Goal: Find specific page/section: Find specific page/section

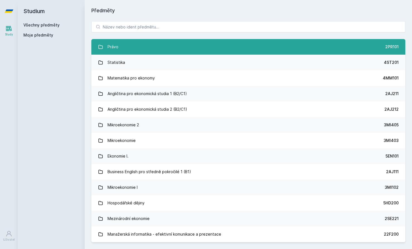
click at [238, 45] on link "Právo 2PR101" at bounding box center [248, 47] width 314 height 16
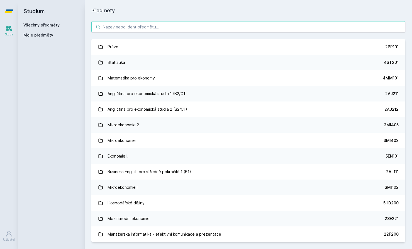
click at [131, 26] on input "search" at bounding box center [248, 26] width 314 height 11
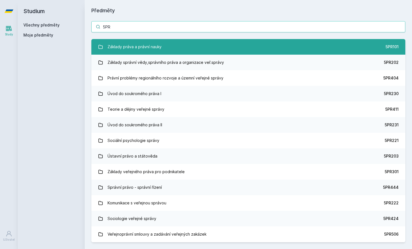
type input "5PR"
click at [136, 46] on div "Základy práva a právní nauky" at bounding box center [135, 46] width 54 height 11
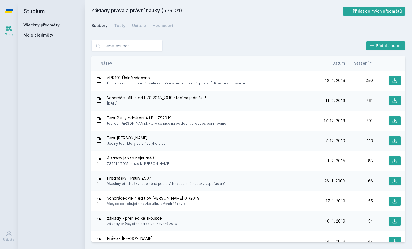
click at [241, 106] on div "Vondráček All-in edit ZS 2018_2019 stačí na jedničku! [DATE]" at bounding box center [206, 100] width 221 height 11
click at [394, 102] on icon at bounding box center [395, 101] width 6 height 6
click at [395, 78] on icon at bounding box center [395, 81] width 6 height 6
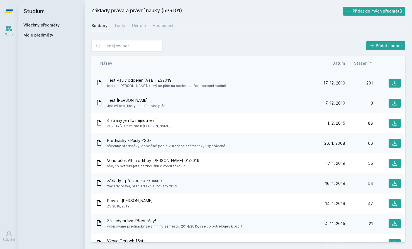
scroll to position [40, 0]
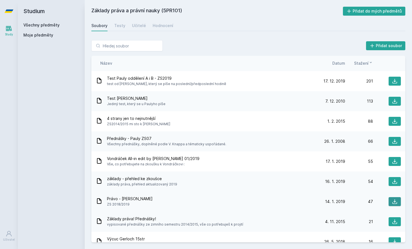
click at [396, 202] on icon at bounding box center [395, 202] width 6 height 6
